Goal: Check status: Check status

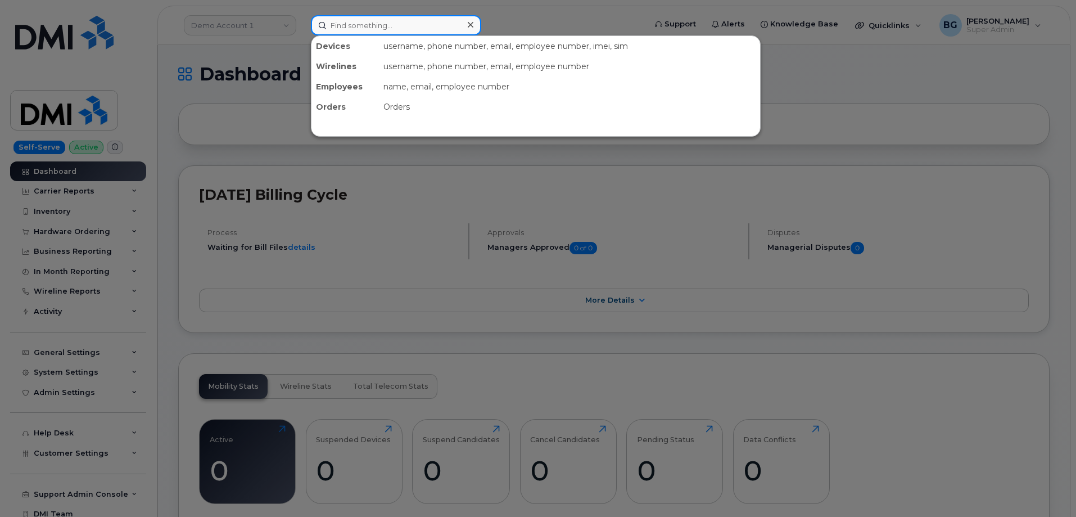
click at [374, 31] on input at bounding box center [396, 25] width 170 height 20
paste input "64297"
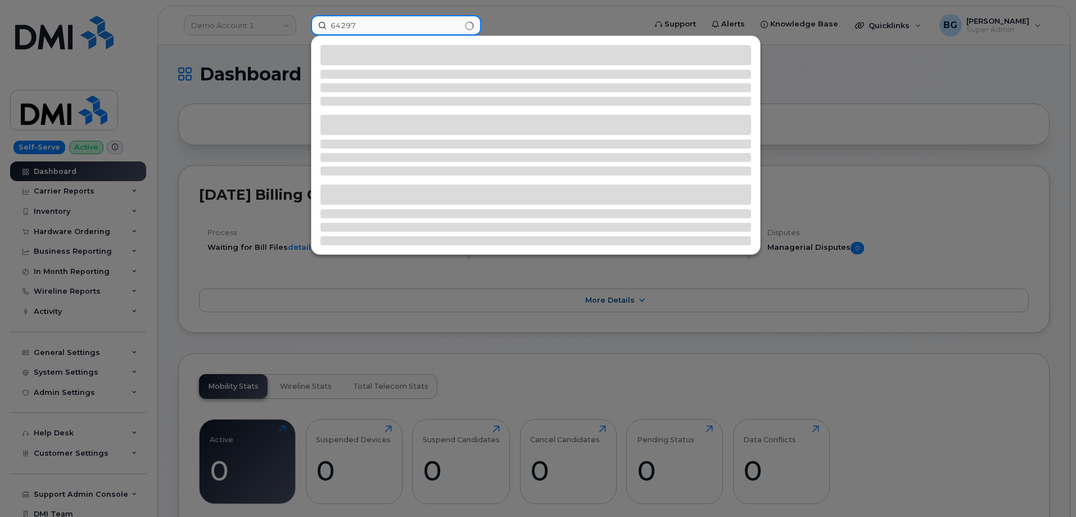
type input "64297"
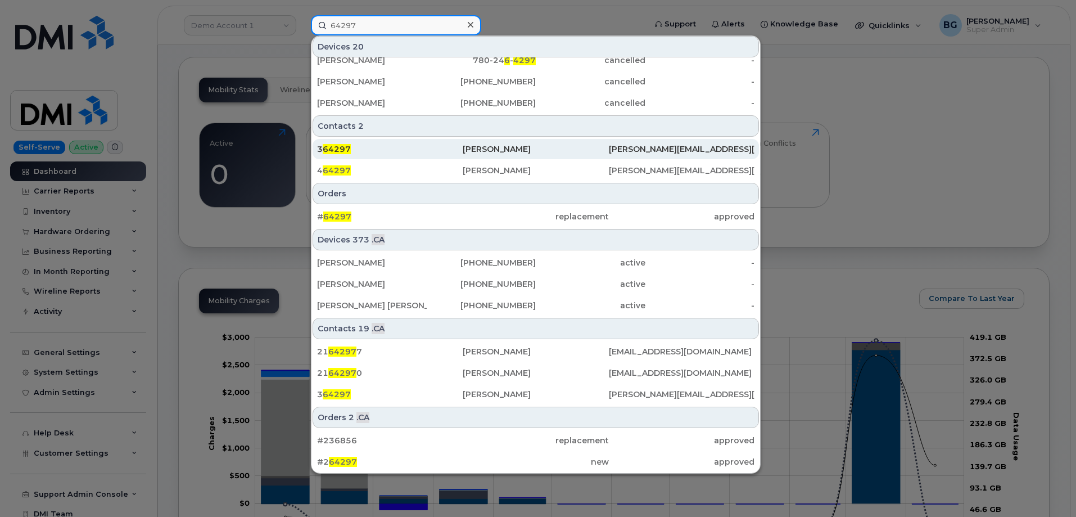
scroll to position [337, 0]
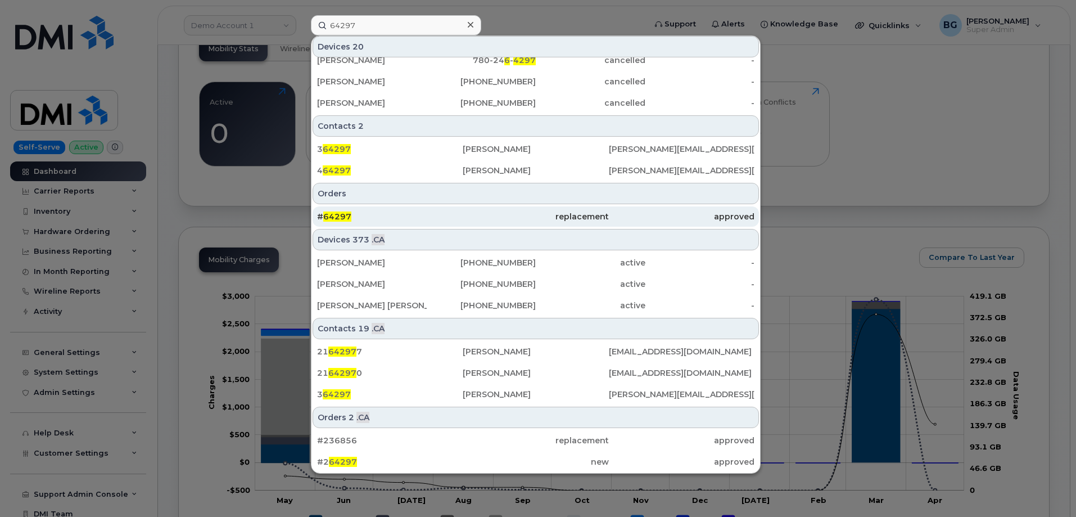
click at [333, 216] on span "64297" at bounding box center [337, 216] width 28 height 10
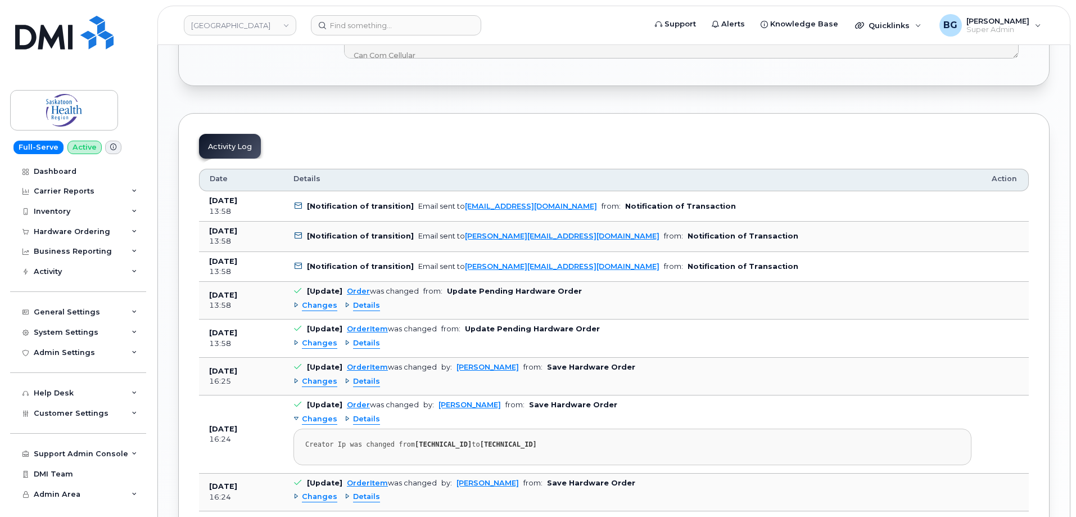
scroll to position [1162, 0]
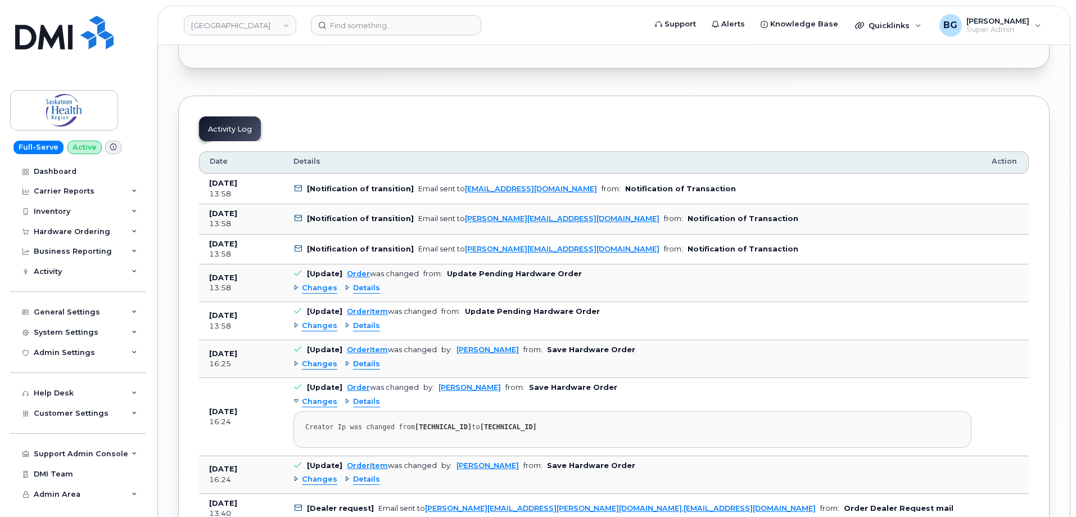
click at [316, 325] on span "Changes" at bounding box center [319, 325] width 35 height 11
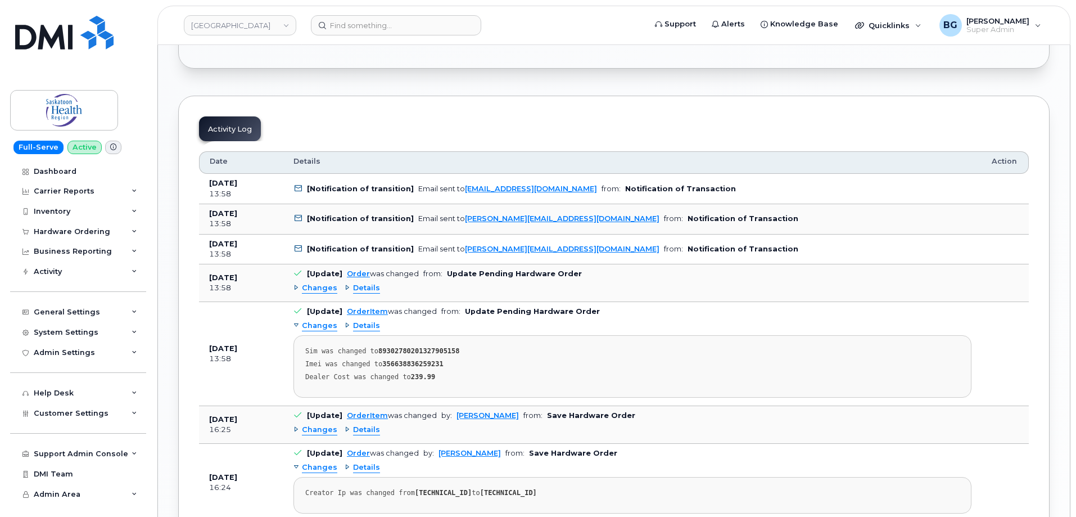
click at [319, 289] on span "Changes" at bounding box center [319, 288] width 35 height 11
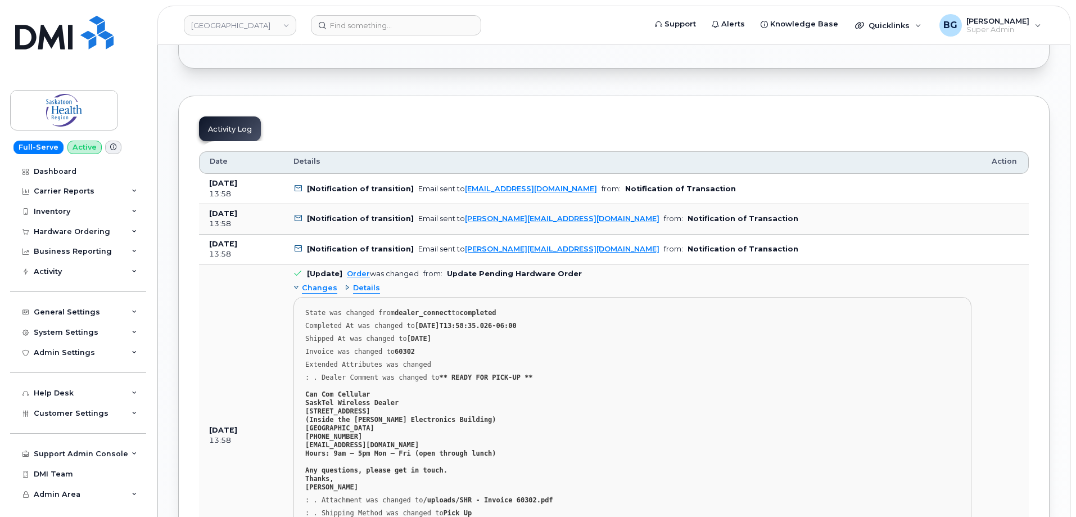
drag, startPoint x: 594, startPoint y: 188, endPoint x: 462, endPoint y: 188, distance: 132.1
click at [460, 188] on td "[Notification of transition] Email sent to [EMAIL_ADDRESS][DOMAIN_NAME] from: N…" at bounding box center [632, 189] width 698 height 30
copy link "[EMAIL_ADDRESS][DOMAIN_NAME]"
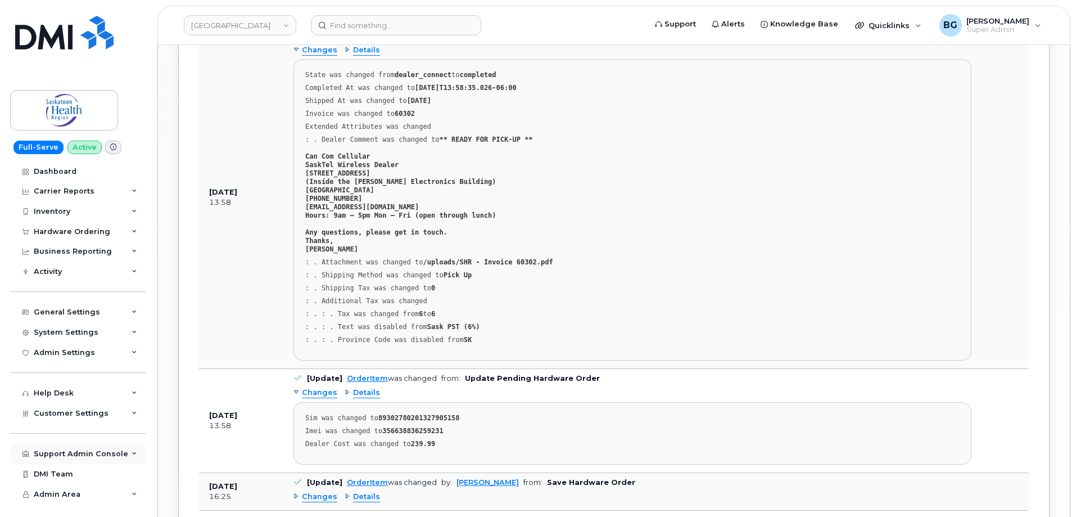
scroll to position [1387, 0]
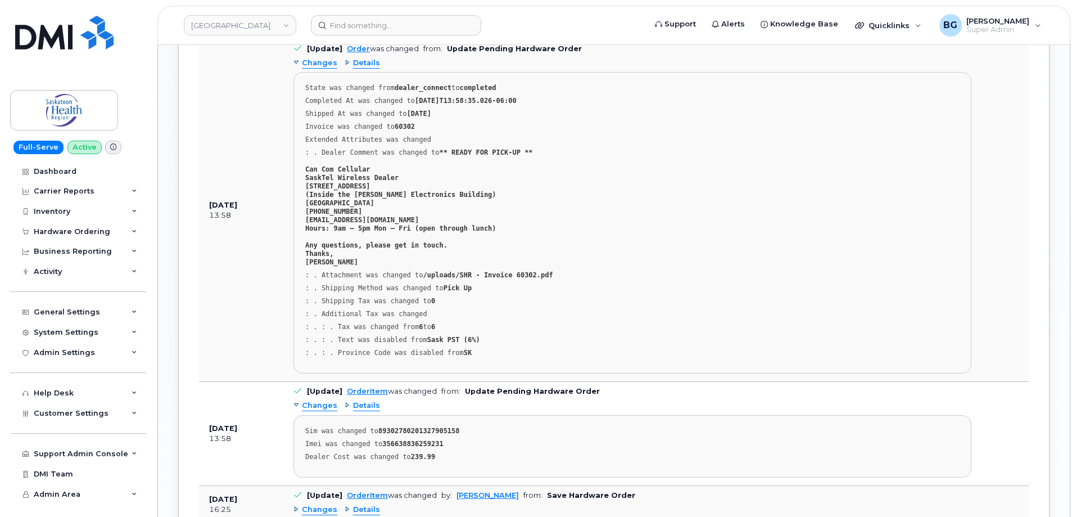
click at [169, 458] on div "Order No.64297 (completed) Share Order Cancel Order × Share This Order If you w…" at bounding box center [614, 20] width 912 height 2725
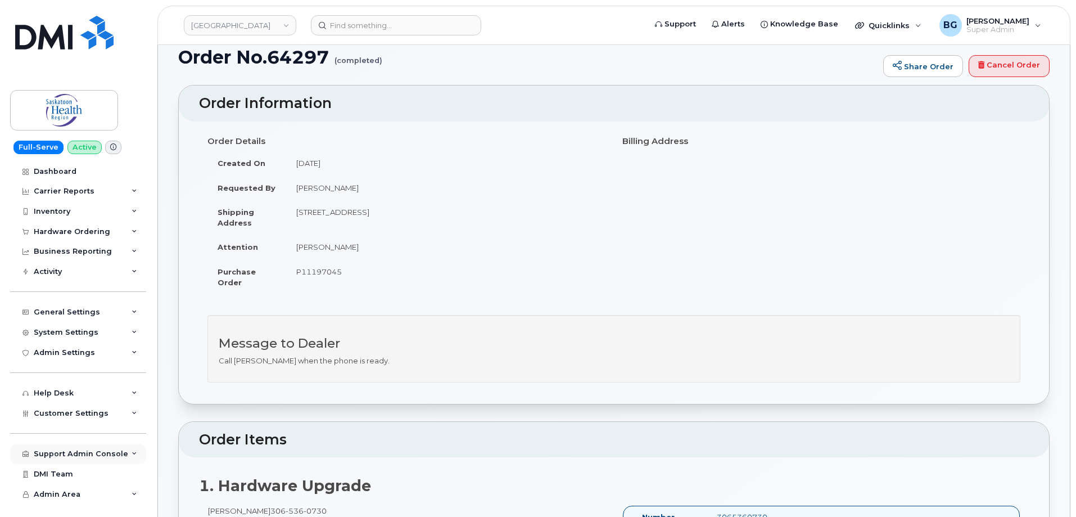
scroll to position [0, 0]
